Goal: Information Seeking & Learning: Find specific fact

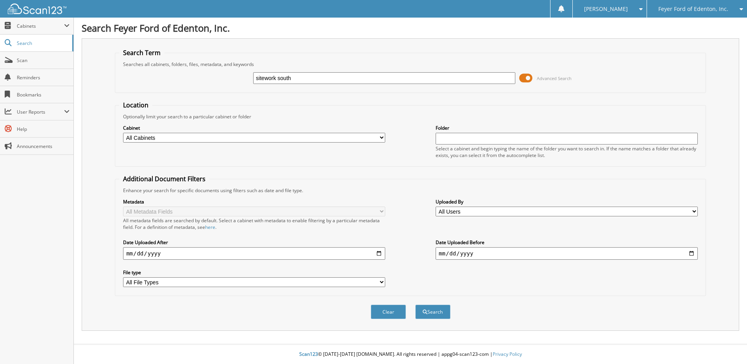
type input "sitework south"
click at [415, 305] on button "Search" at bounding box center [432, 312] width 35 height 14
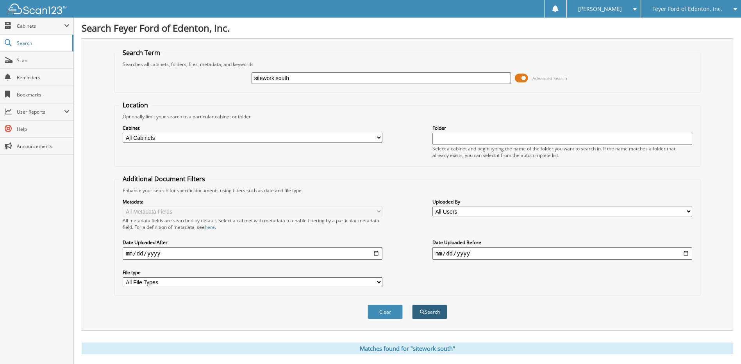
click at [427, 313] on button "Search" at bounding box center [429, 312] width 35 height 14
click at [23, 40] on span "Search" at bounding box center [43, 43] width 52 height 7
